Goal: Navigation & Orientation: Find specific page/section

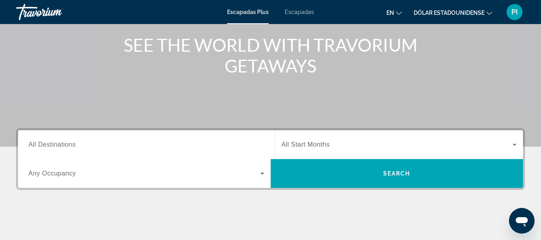
scroll to position [78, 0]
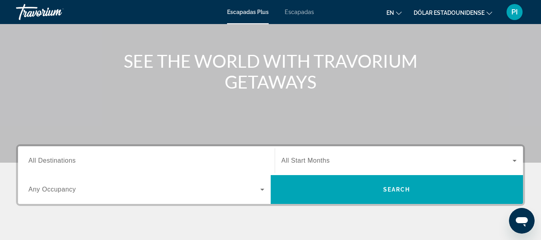
click at [290, 11] on font "Escapadas" at bounding box center [299, 12] width 29 height 6
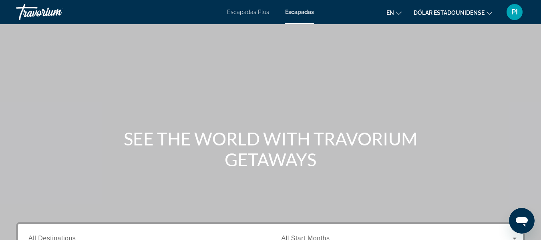
click at [243, 14] on font "Escapadas Plus" at bounding box center [248, 12] width 42 height 6
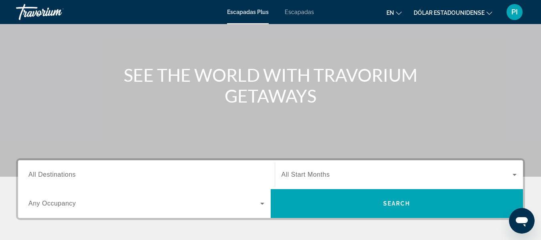
scroll to position [64, 0]
